Goal: Complete application form: Complete application form

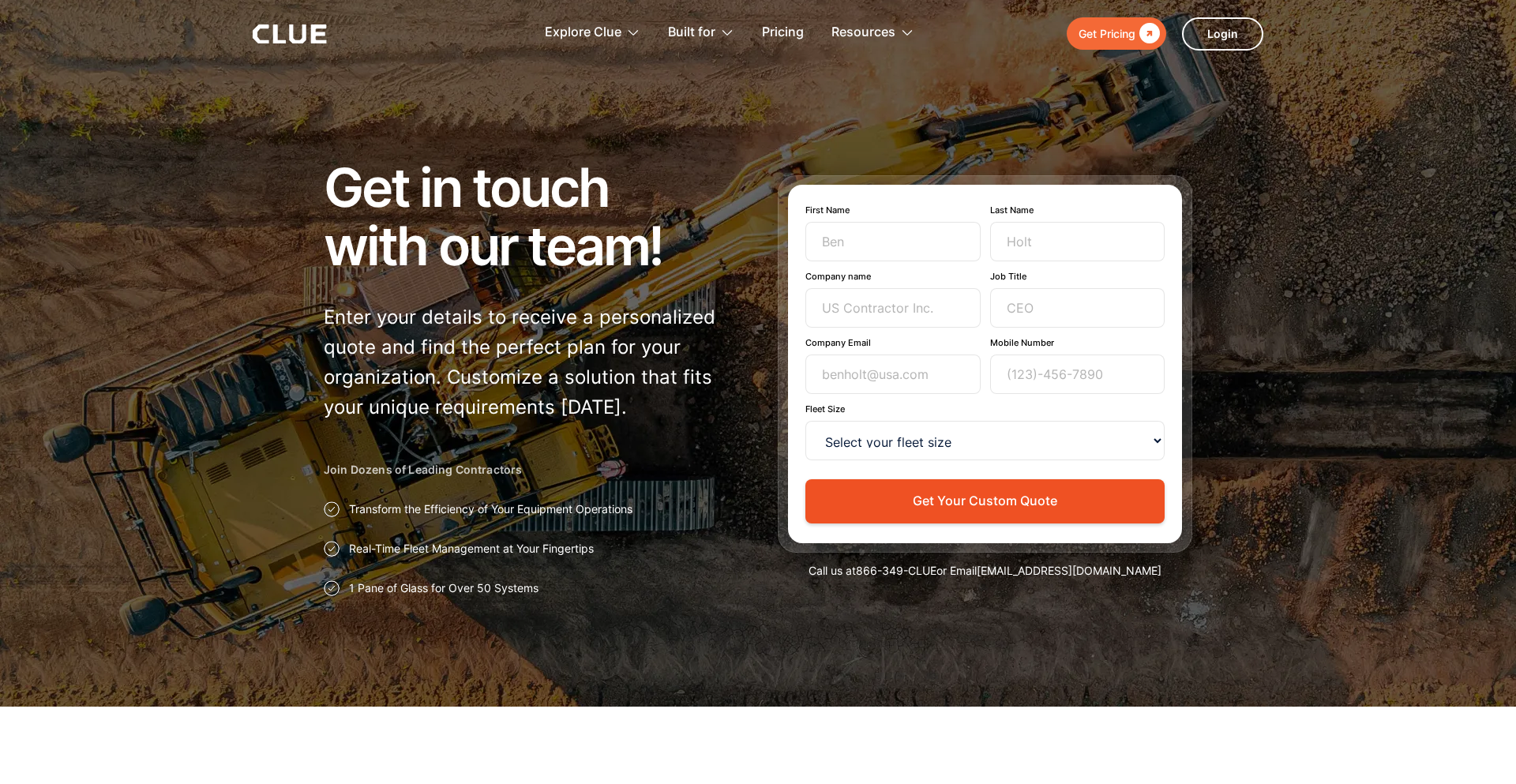
type input "Newsletter"
type input "Subscriber"
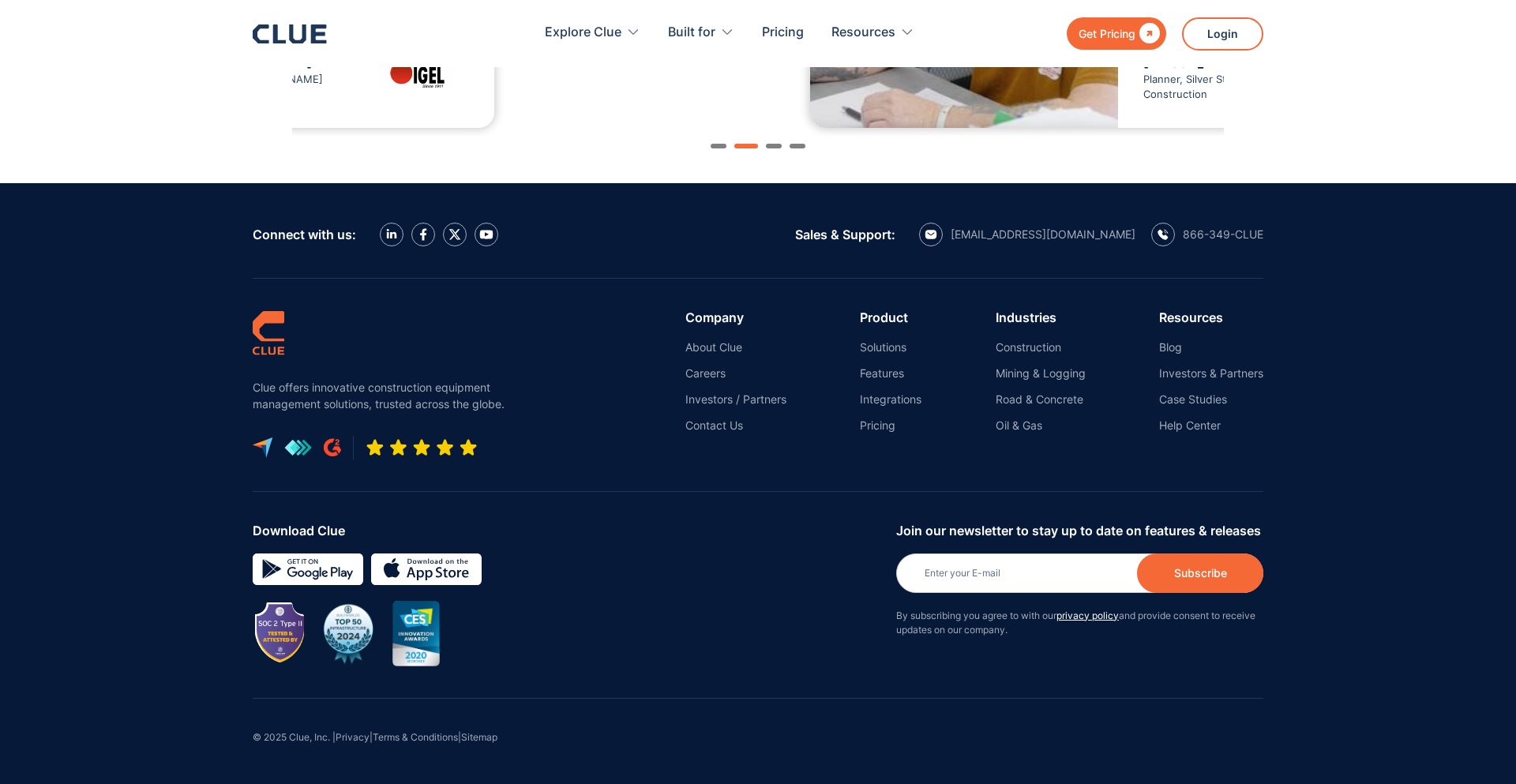
type input "[PERSON_NAME]"
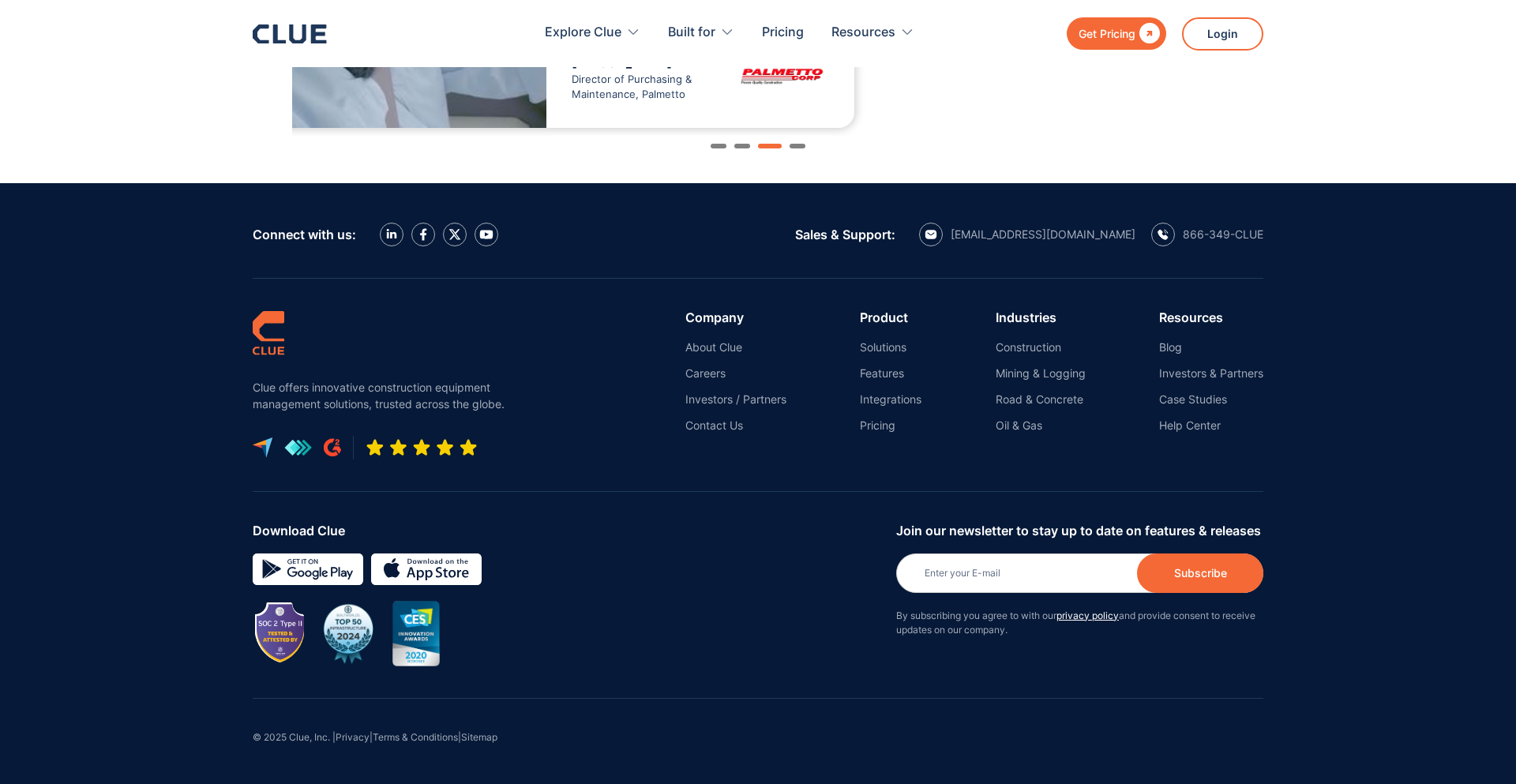
type input "[PERSON_NAME]"
type input "Punave"
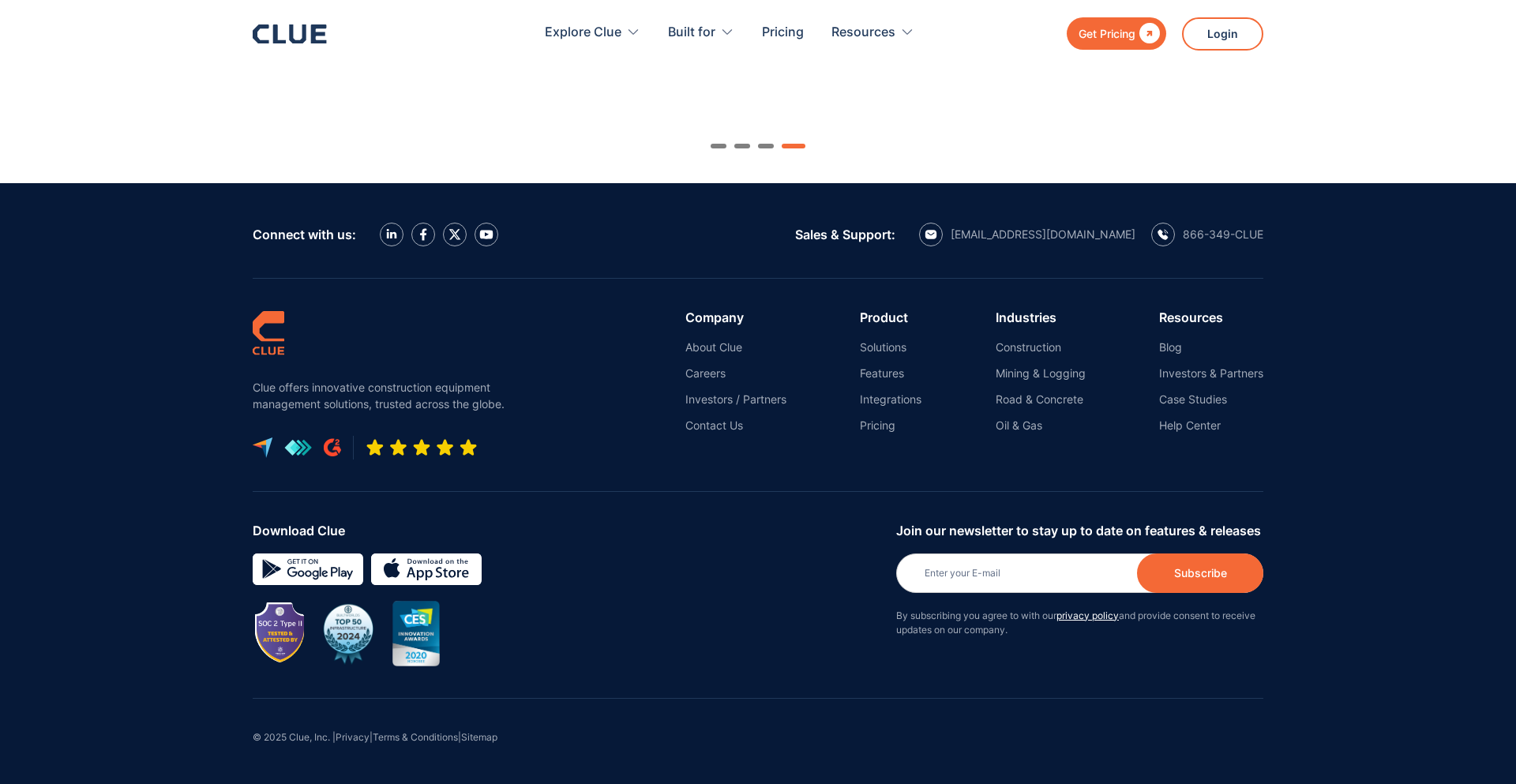
type input "[PHONE_NUMBER]"
type input "[PERSON_NAME][EMAIL_ADDRESS][DOMAIN_NAME]"
type input "Co-Founder/COO"
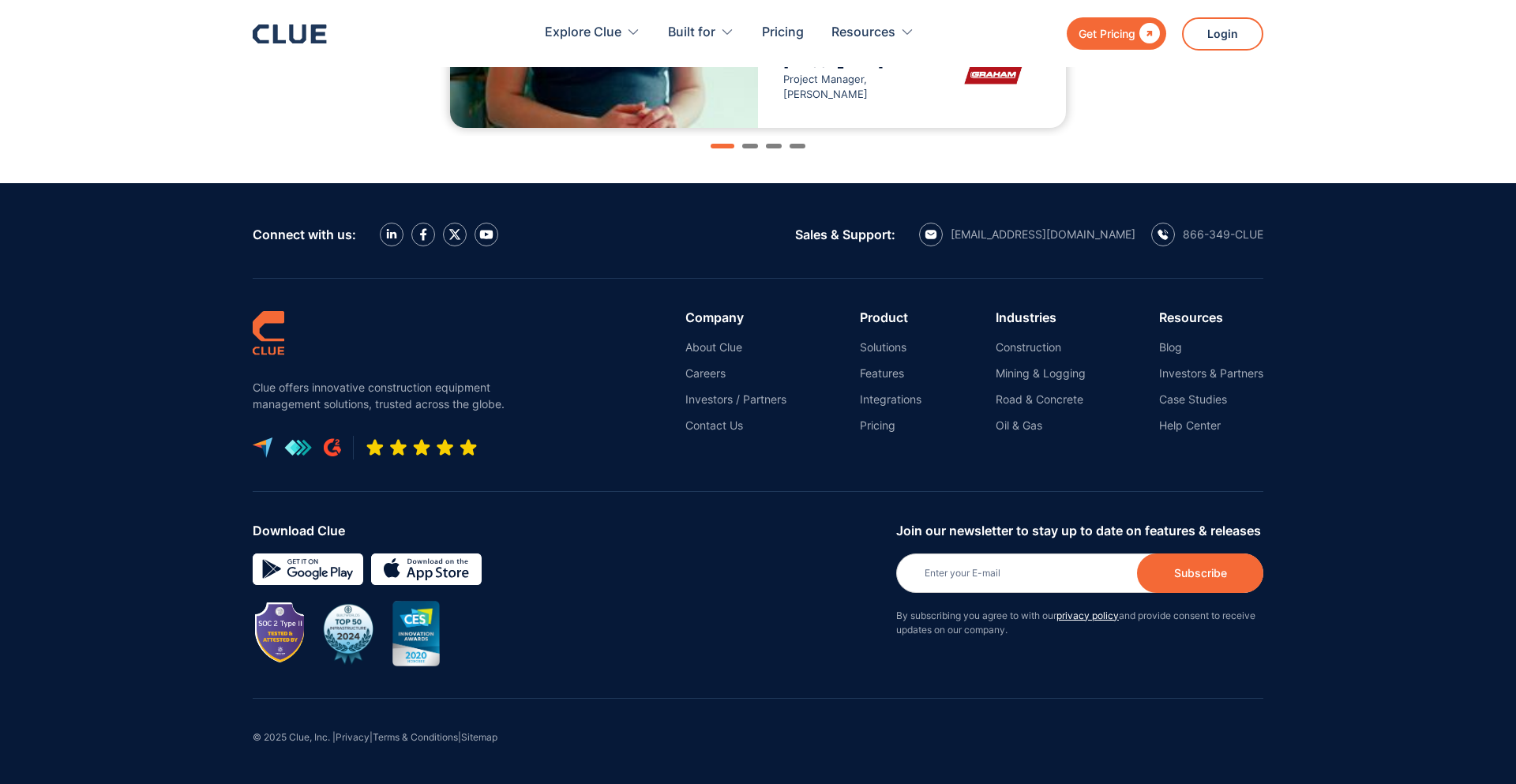
select select "<15"
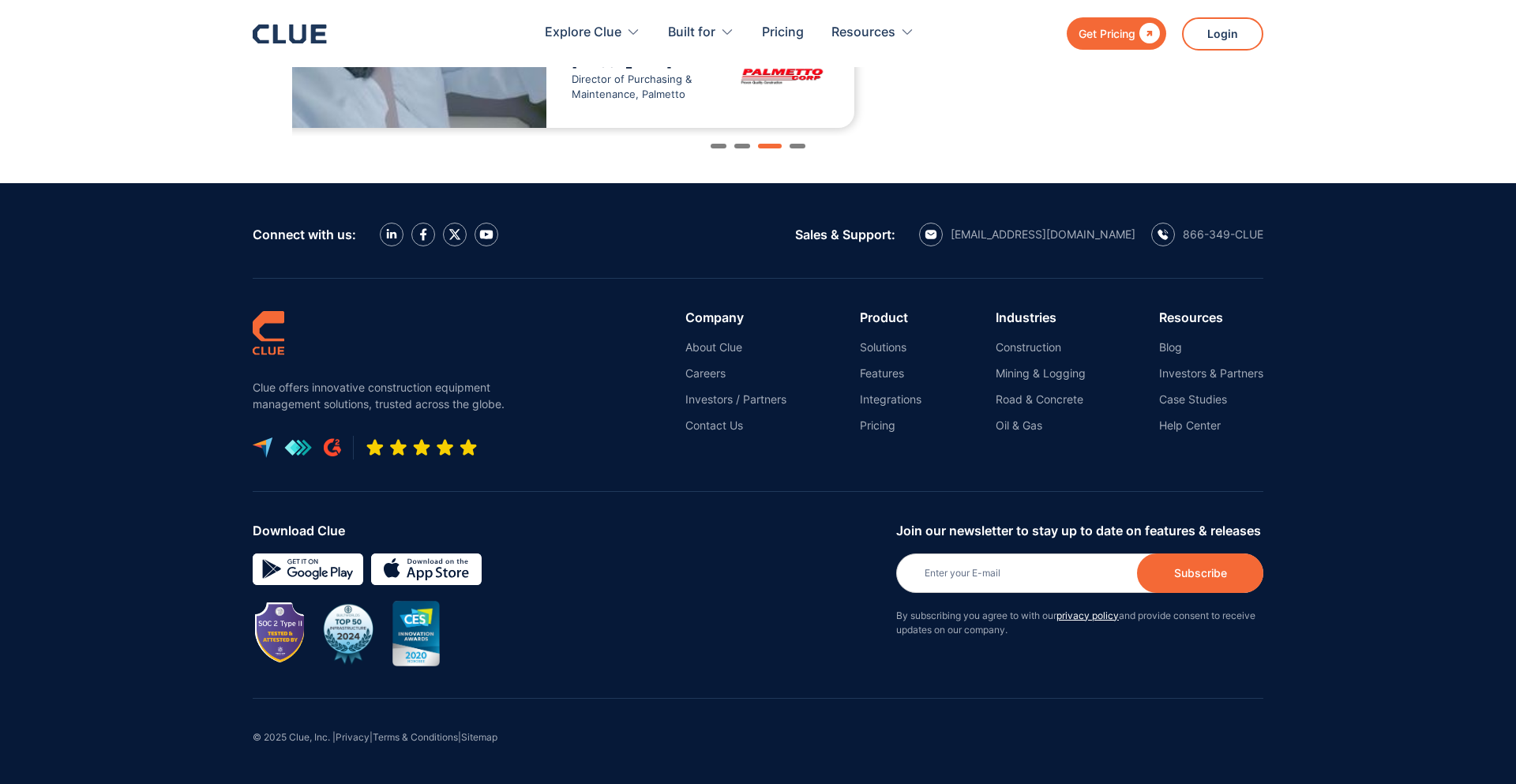
type input "Co-Founder/COO"
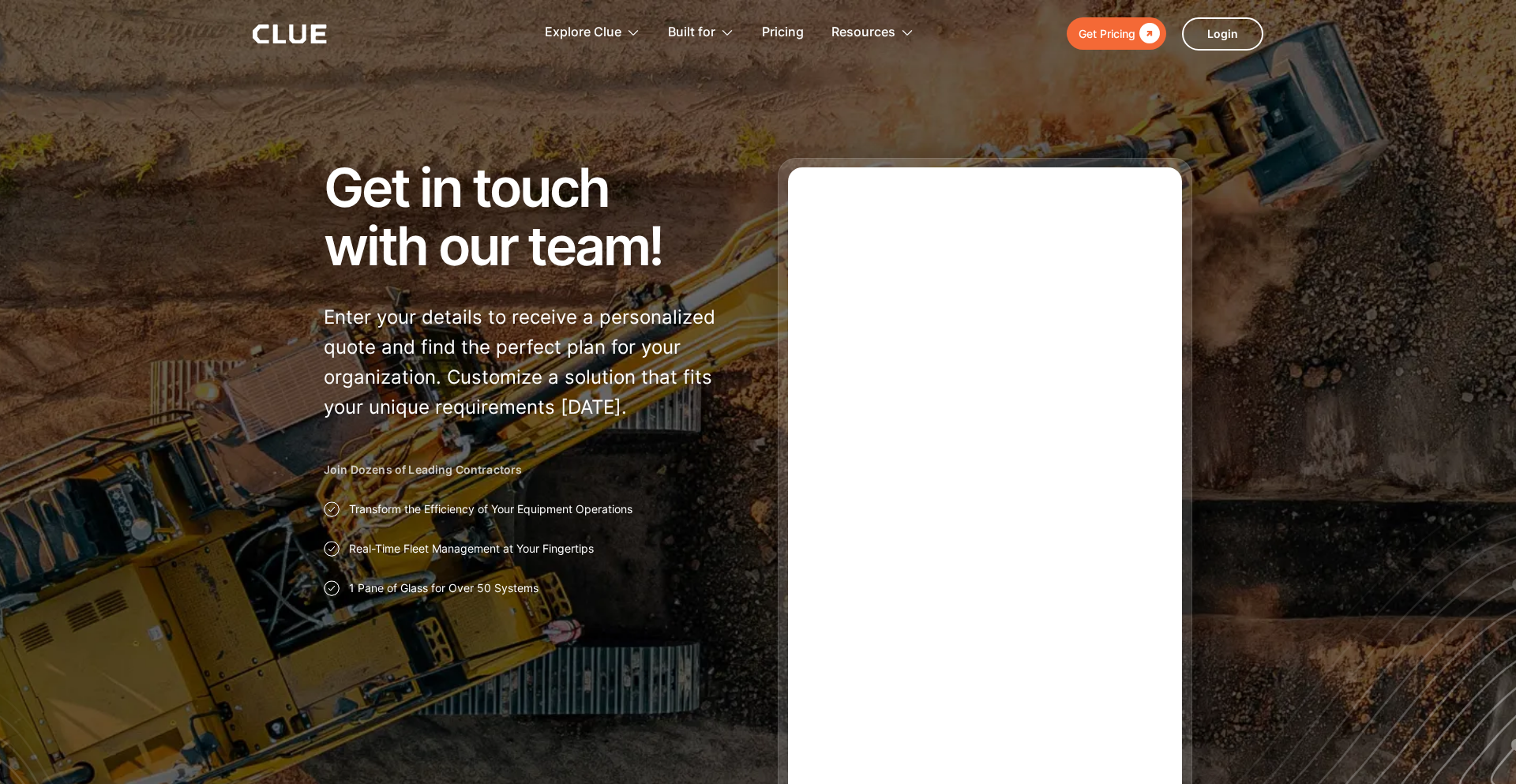
type input "Newsletter"
type input "Subscriber"
